Goal: Register for event/course: Sign up to attend an event or enroll in a course

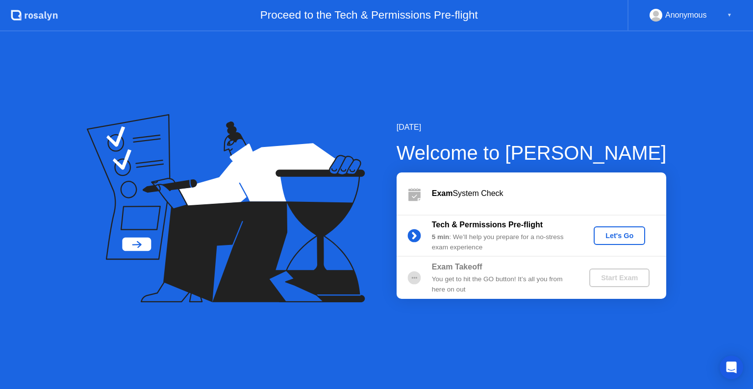
click at [623, 234] on div "Let's Go" at bounding box center [619, 236] width 44 height 8
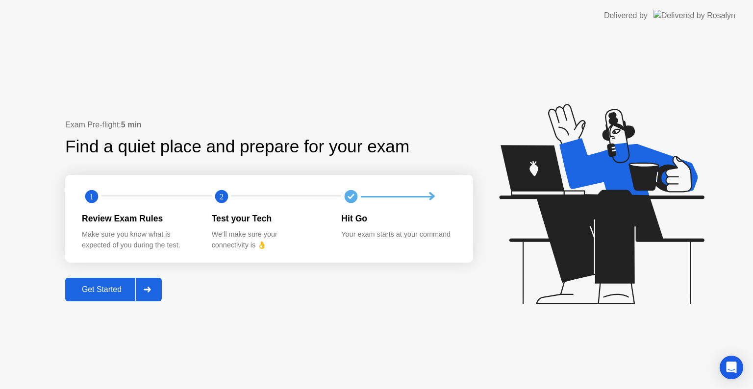
click at [109, 288] on div "Get Started" at bounding box center [101, 289] width 67 height 9
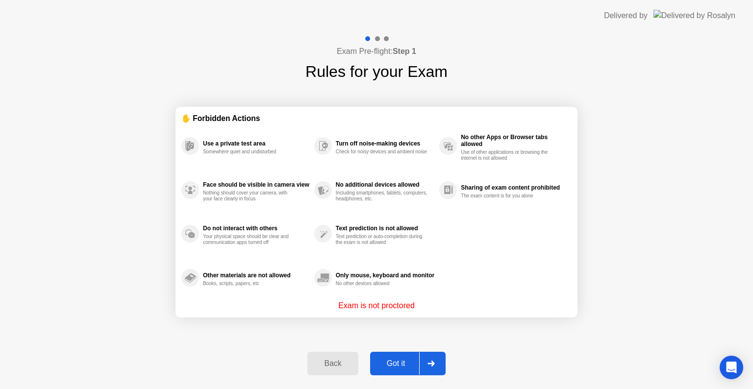
click at [408, 364] on div "Got it" at bounding box center [396, 363] width 46 height 9
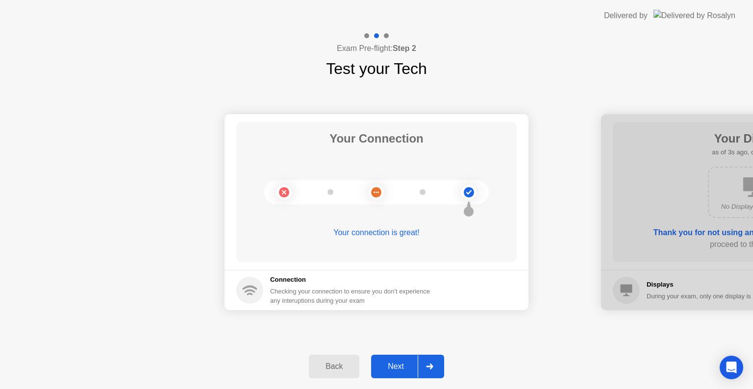
click at [405, 360] on button "Next" at bounding box center [407, 367] width 73 height 24
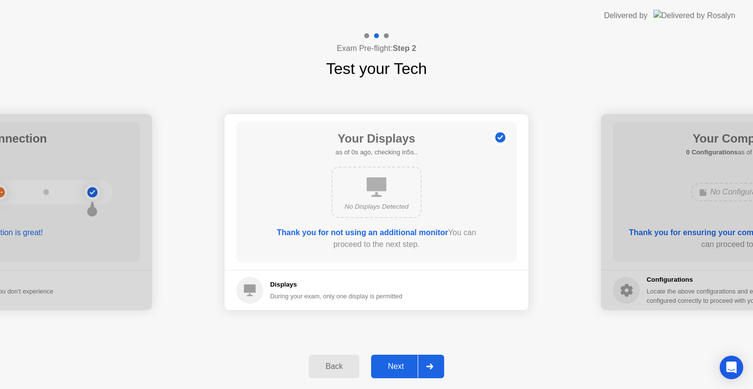
click at [403, 363] on div "Next" at bounding box center [396, 366] width 44 height 9
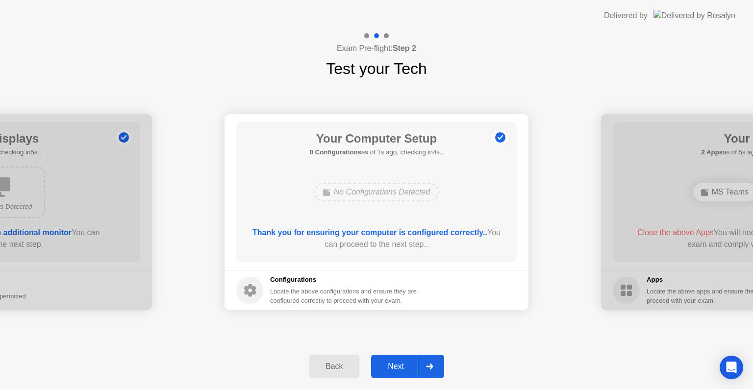
click at [403, 363] on div "Next" at bounding box center [396, 366] width 44 height 9
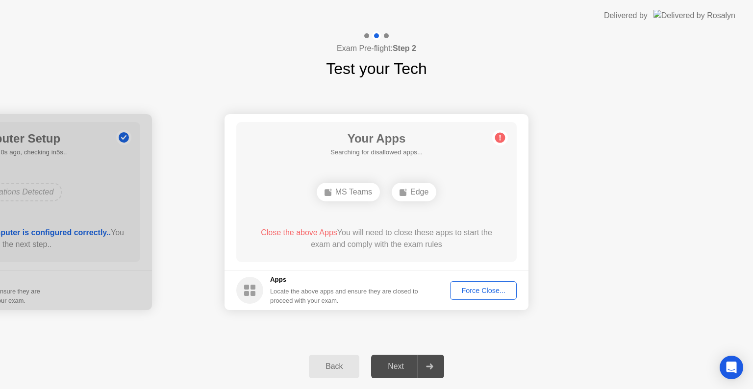
click at [403, 363] on div "Next" at bounding box center [396, 366] width 44 height 9
click at [491, 287] on div "Force Close..." at bounding box center [483, 291] width 60 height 8
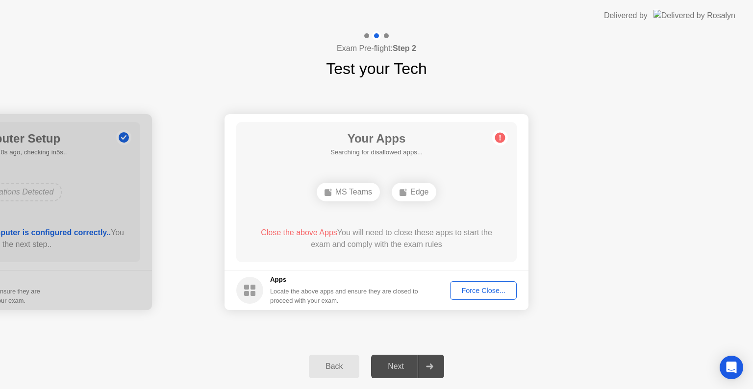
click at [486, 289] on div "Force Close..." at bounding box center [483, 291] width 60 height 8
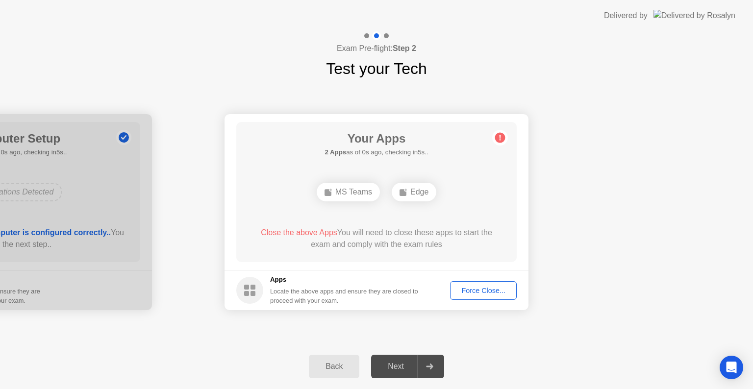
click at [486, 291] on div "Force Close..." at bounding box center [483, 291] width 60 height 8
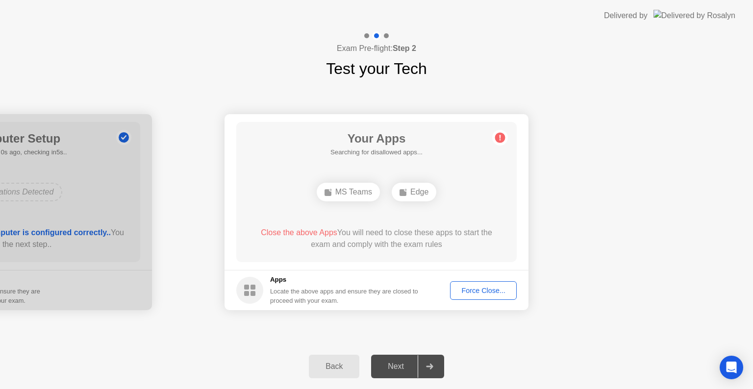
click at [475, 291] on div "Force Close..." at bounding box center [483, 291] width 60 height 8
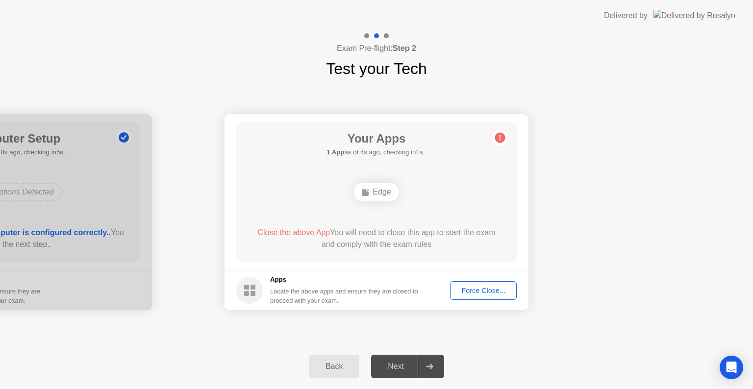
click at [483, 290] on div "Force Close..." at bounding box center [483, 291] width 60 height 8
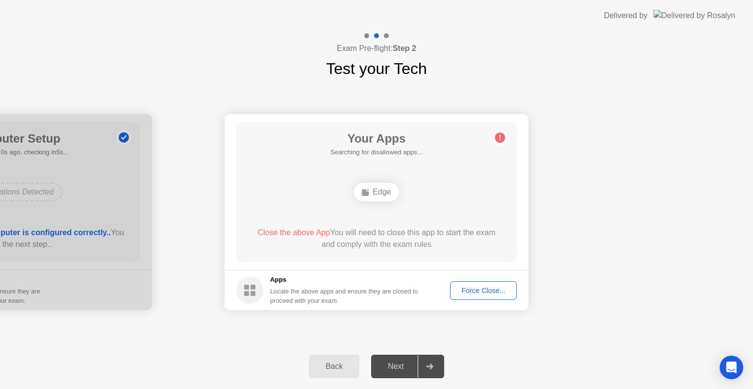
click at [494, 294] on div "Force Close..." at bounding box center [483, 291] width 60 height 8
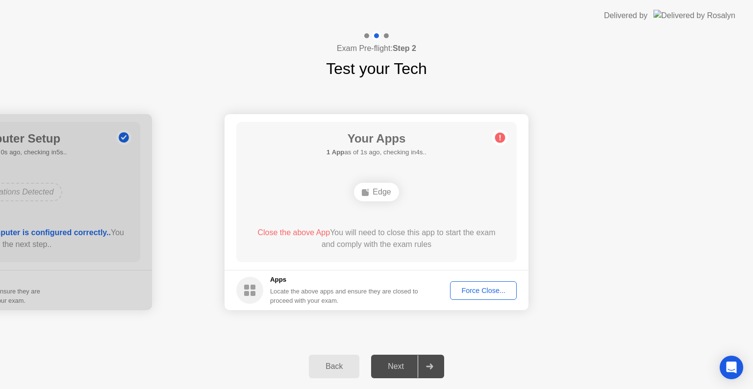
click at [499, 291] on div "Force Close..." at bounding box center [483, 291] width 60 height 8
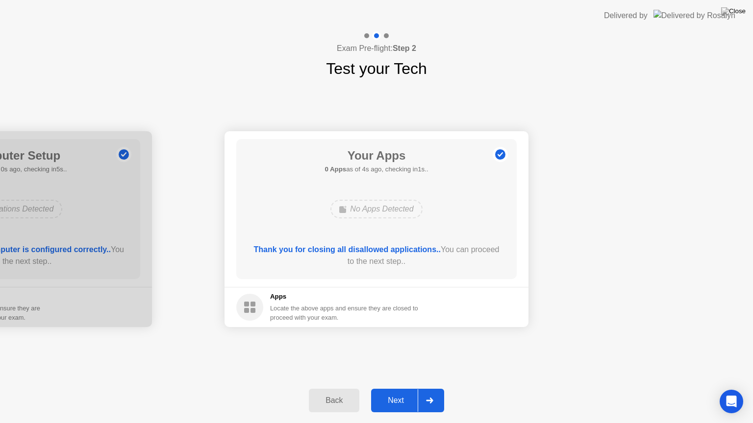
click at [408, 389] on div "Next" at bounding box center [396, 400] width 44 height 9
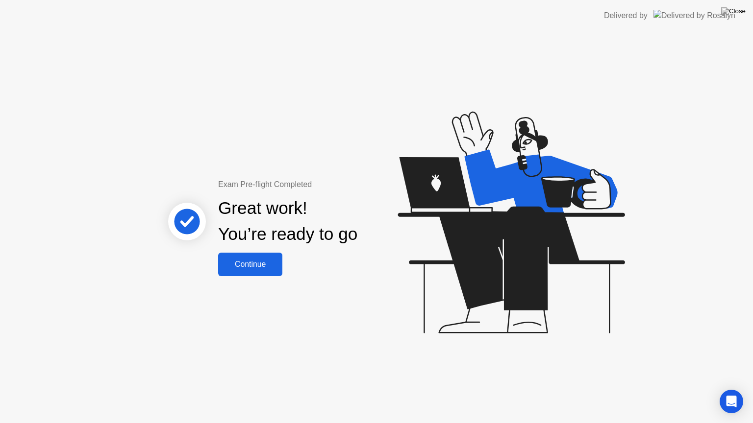
click at [264, 265] on div "Continue" at bounding box center [250, 264] width 58 height 9
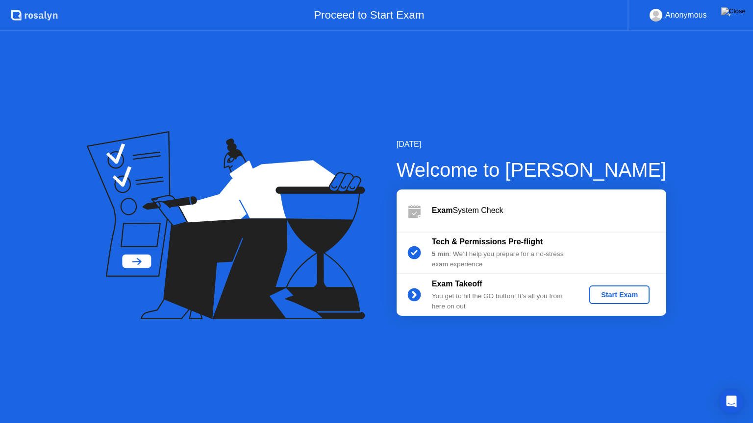
click at [611, 293] on div "Start Exam" at bounding box center [619, 295] width 52 height 8
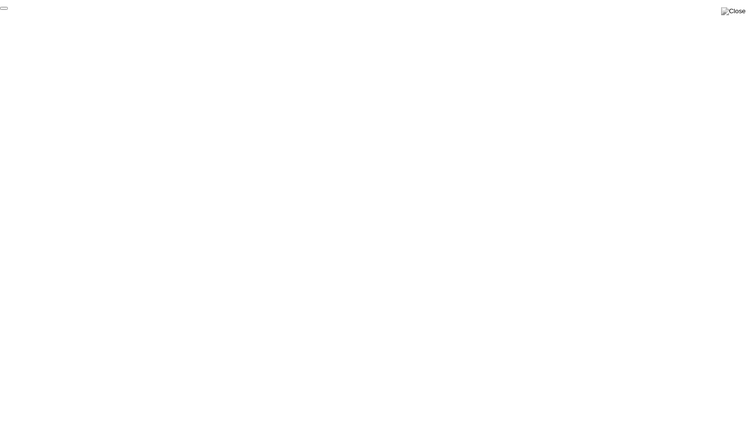
click div "End Proctoring Session"
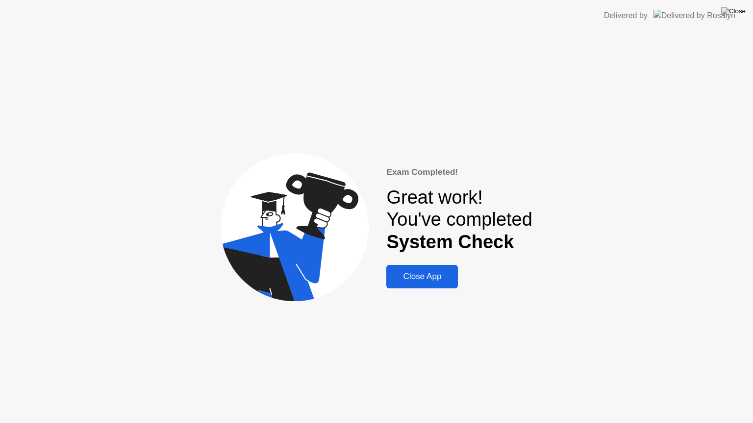
click at [429, 280] on div "Close App" at bounding box center [422, 277] width 66 height 10
